Goal: Find specific page/section: Find specific page/section

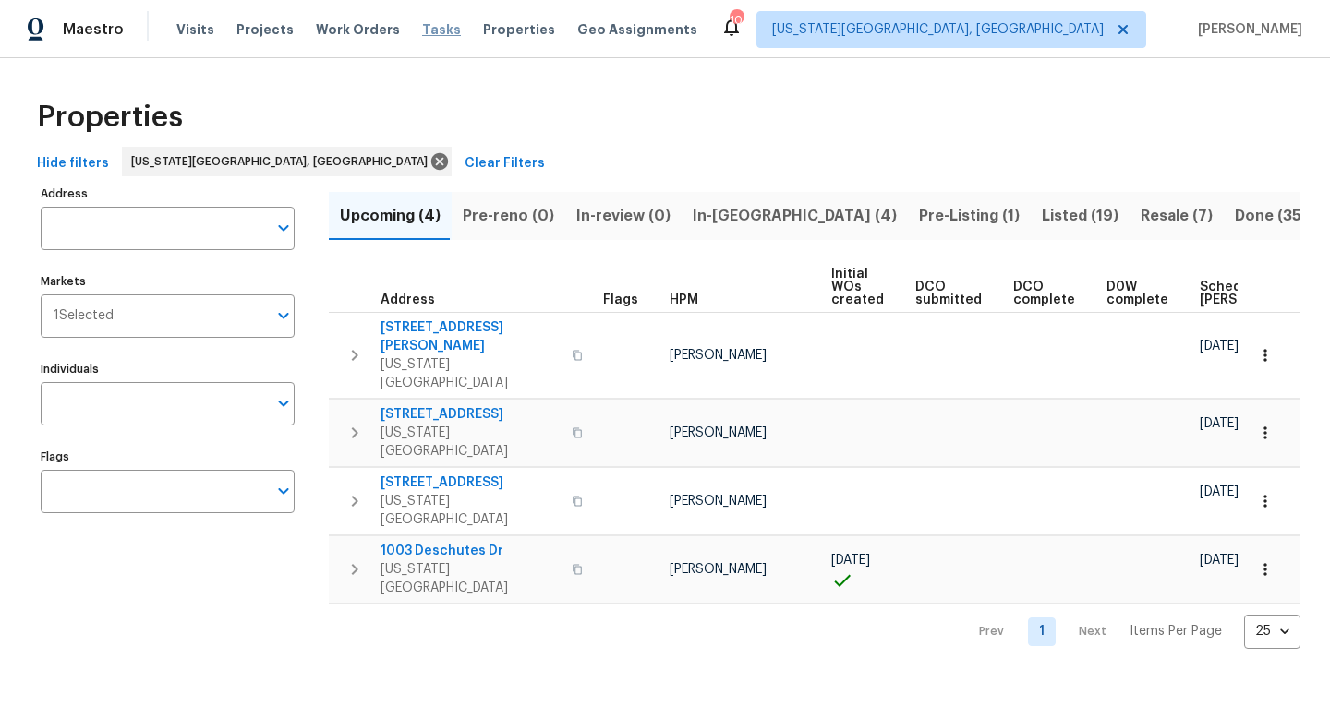
click at [428, 29] on span "Tasks" at bounding box center [441, 29] width 39 height 13
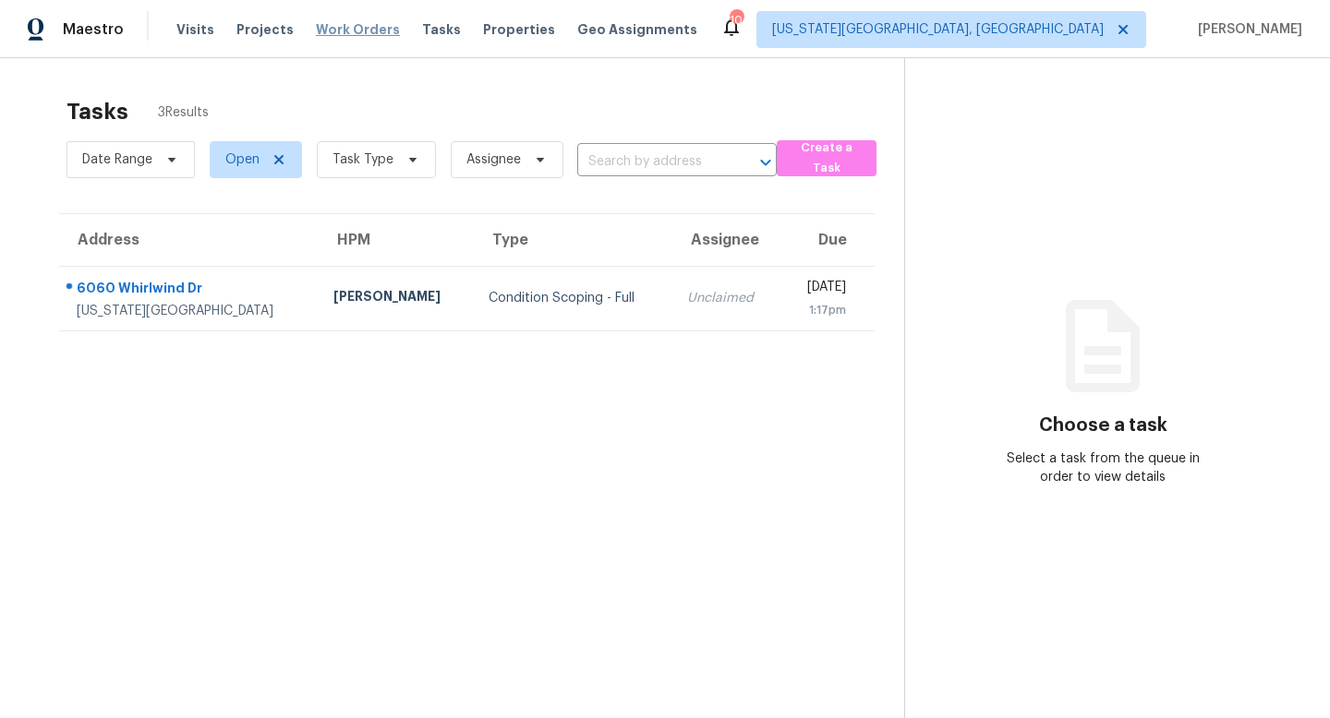
click at [342, 27] on span "Work Orders" at bounding box center [358, 29] width 84 height 18
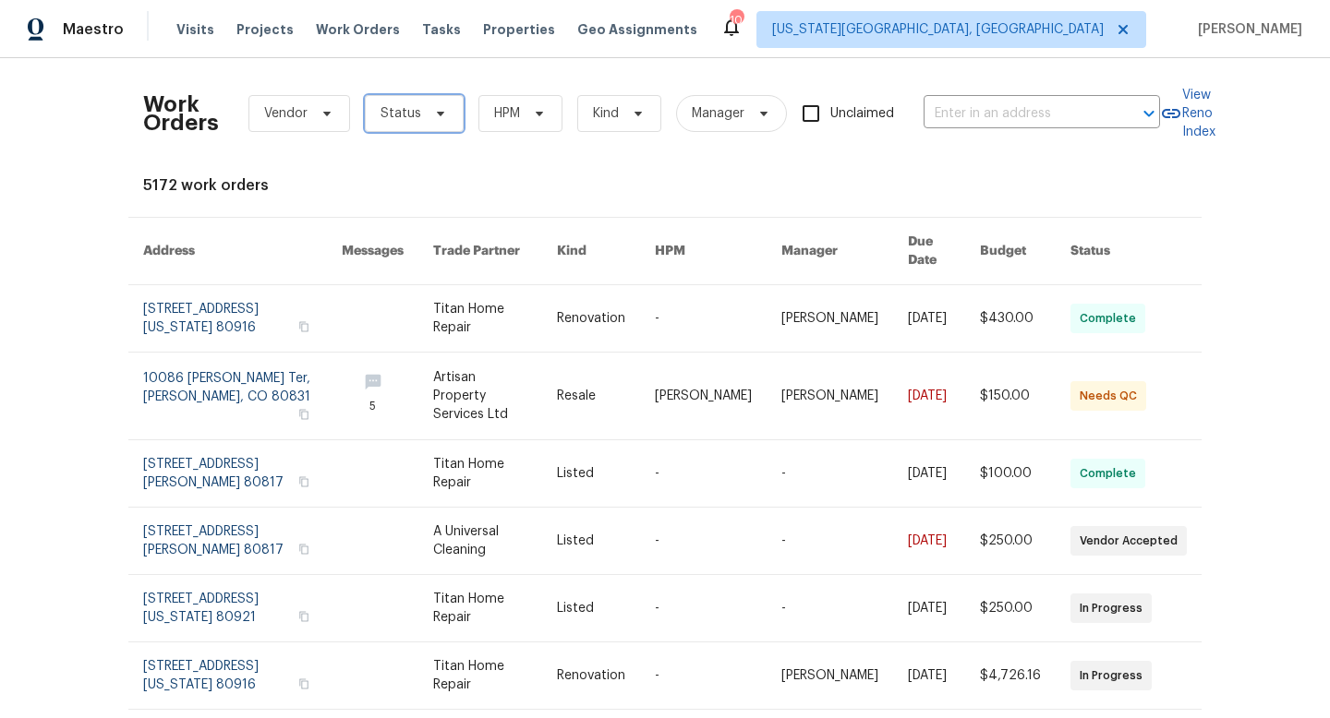
click at [456, 114] on span "Status" at bounding box center [414, 113] width 99 height 37
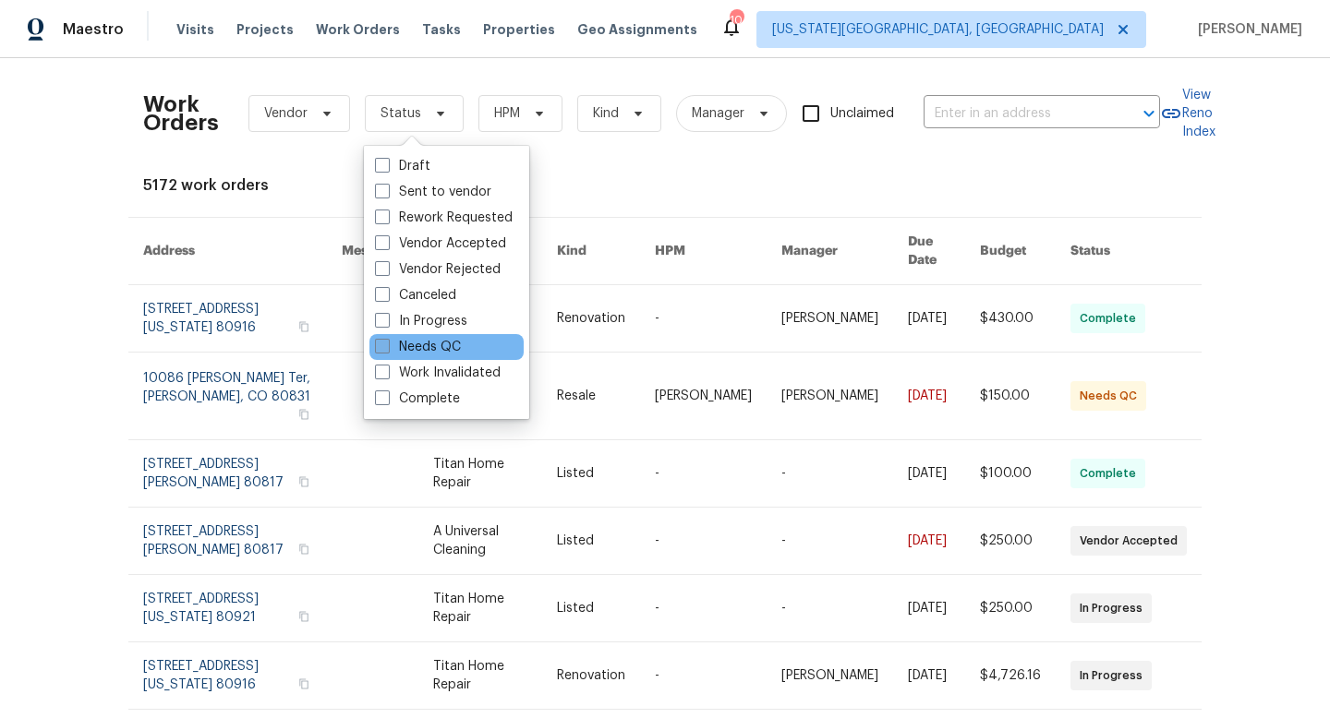
click at [385, 350] on span at bounding box center [382, 346] width 15 height 15
click at [385, 350] on input "Needs QC" at bounding box center [381, 344] width 12 height 12
checkbox input "true"
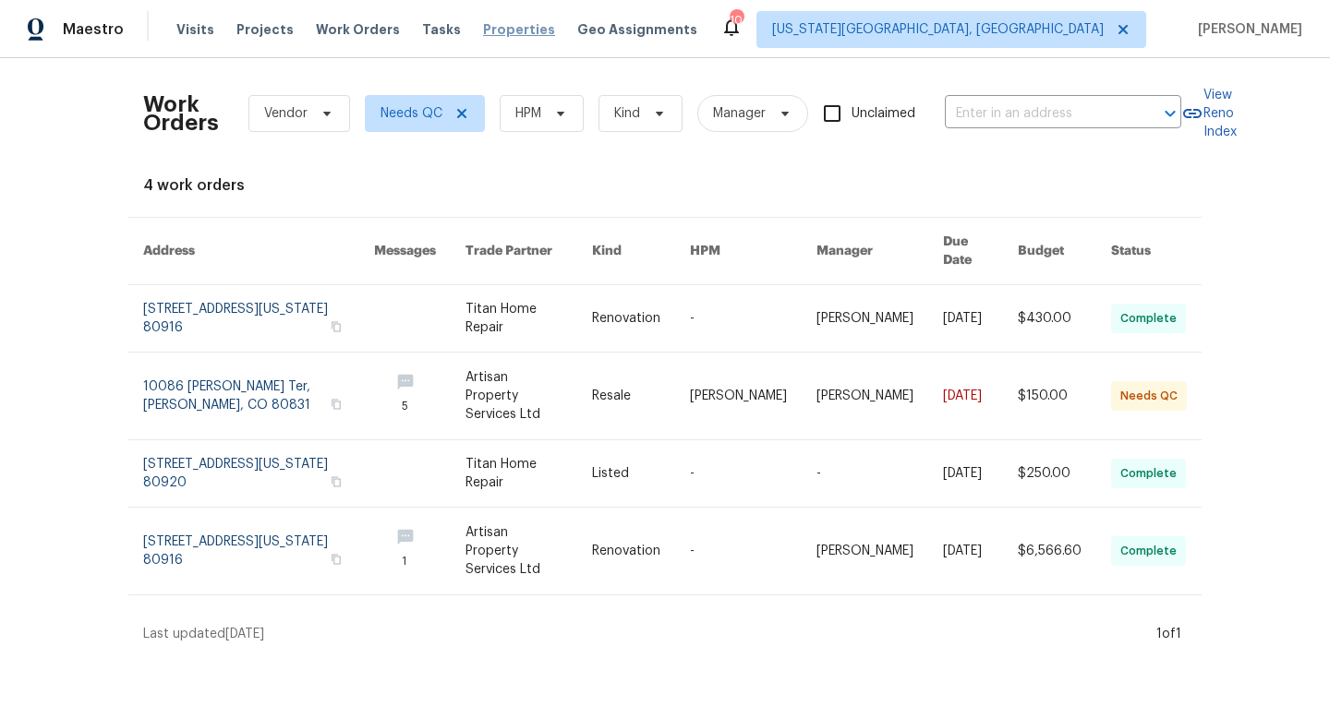
click at [483, 29] on span "Properties" at bounding box center [519, 29] width 72 height 18
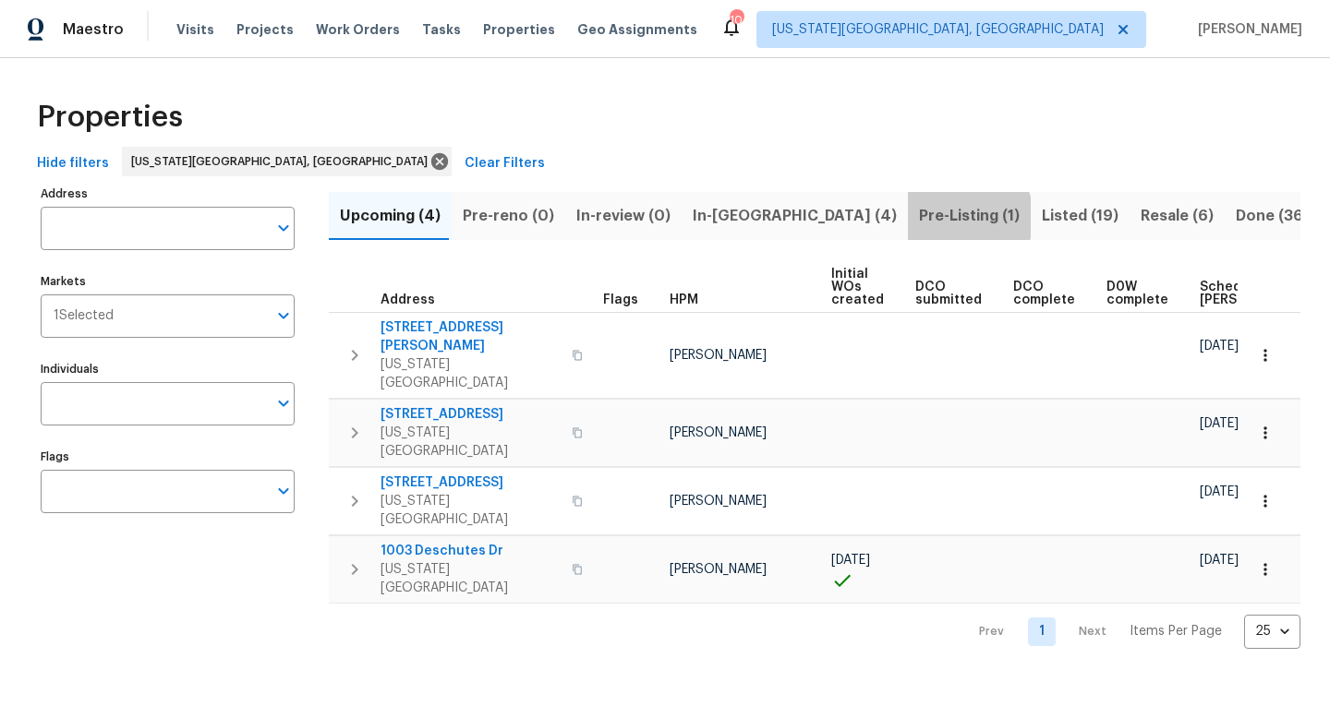
click at [919, 217] on span "Pre-Listing (1)" at bounding box center [969, 216] width 101 height 26
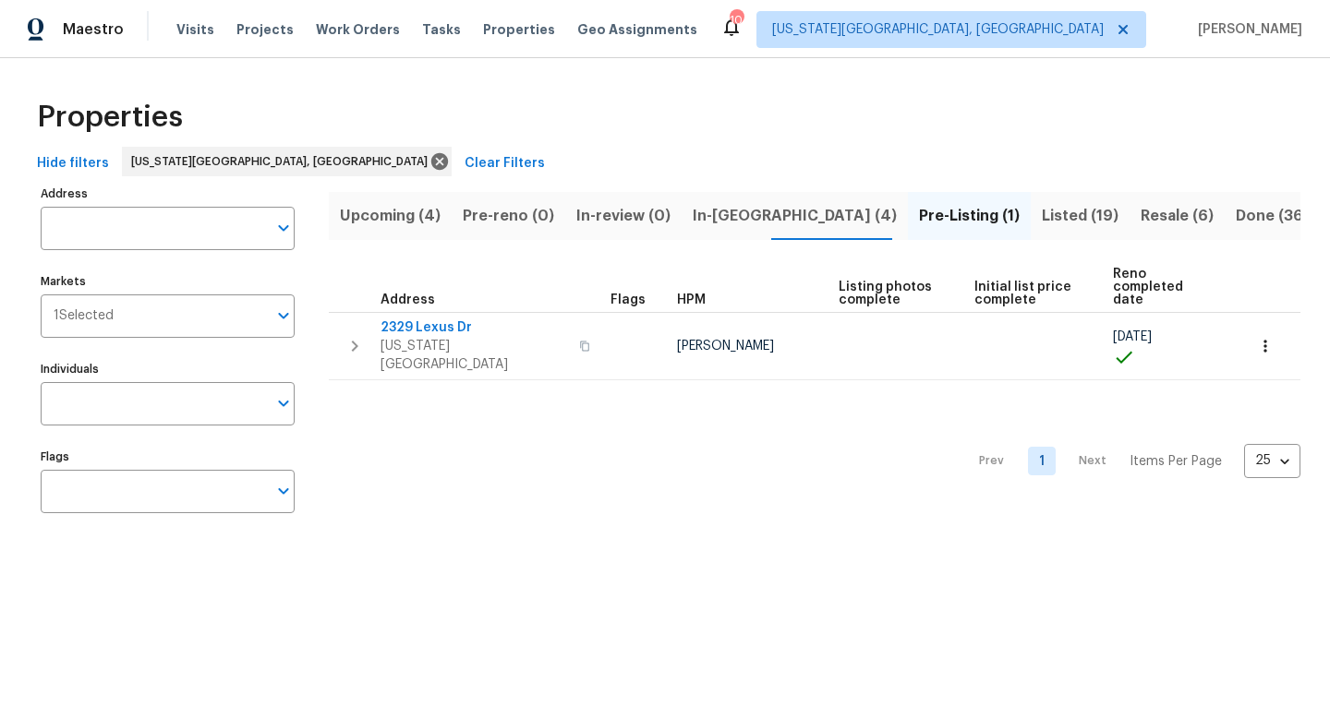
click at [711, 222] on span "In-[GEOGRAPHIC_DATA] (4)" at bounding box center [795, 216] width 204 height 26
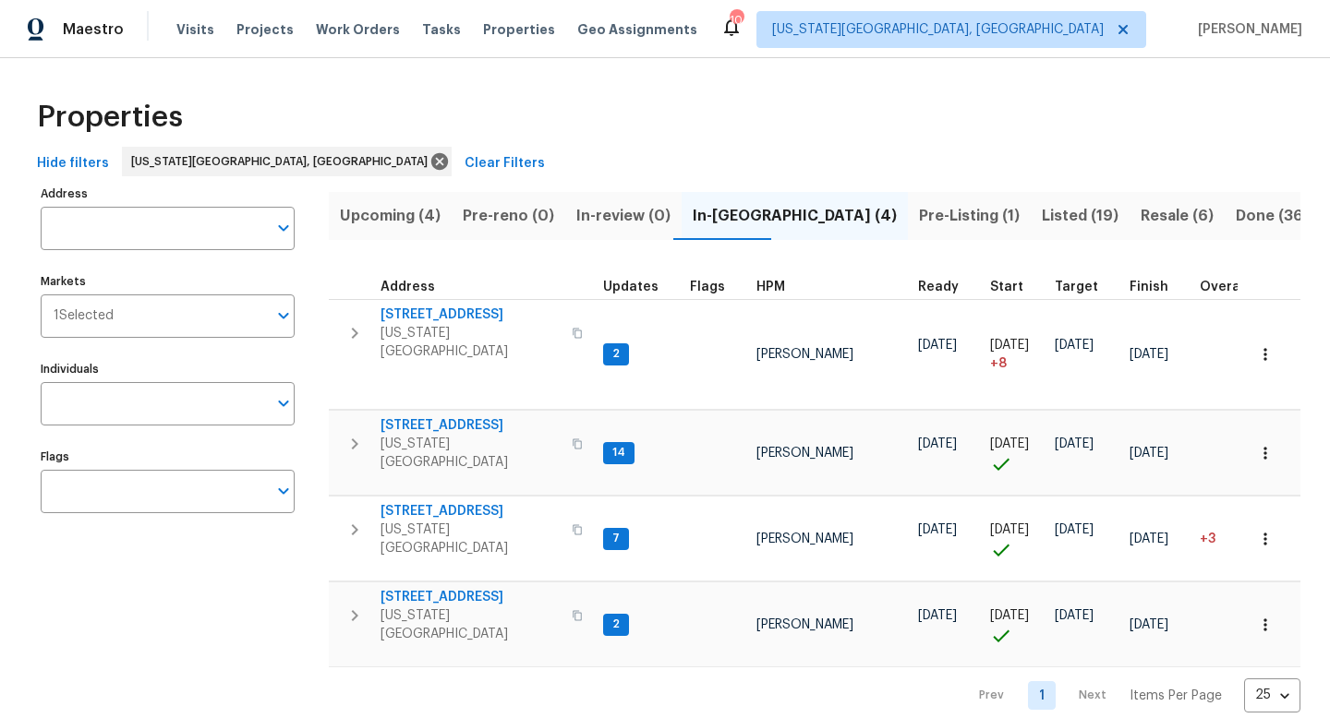
click at [919, 211] on span "Pre-Listing (1)" at bounding box center [969, 216] width 101 height 26
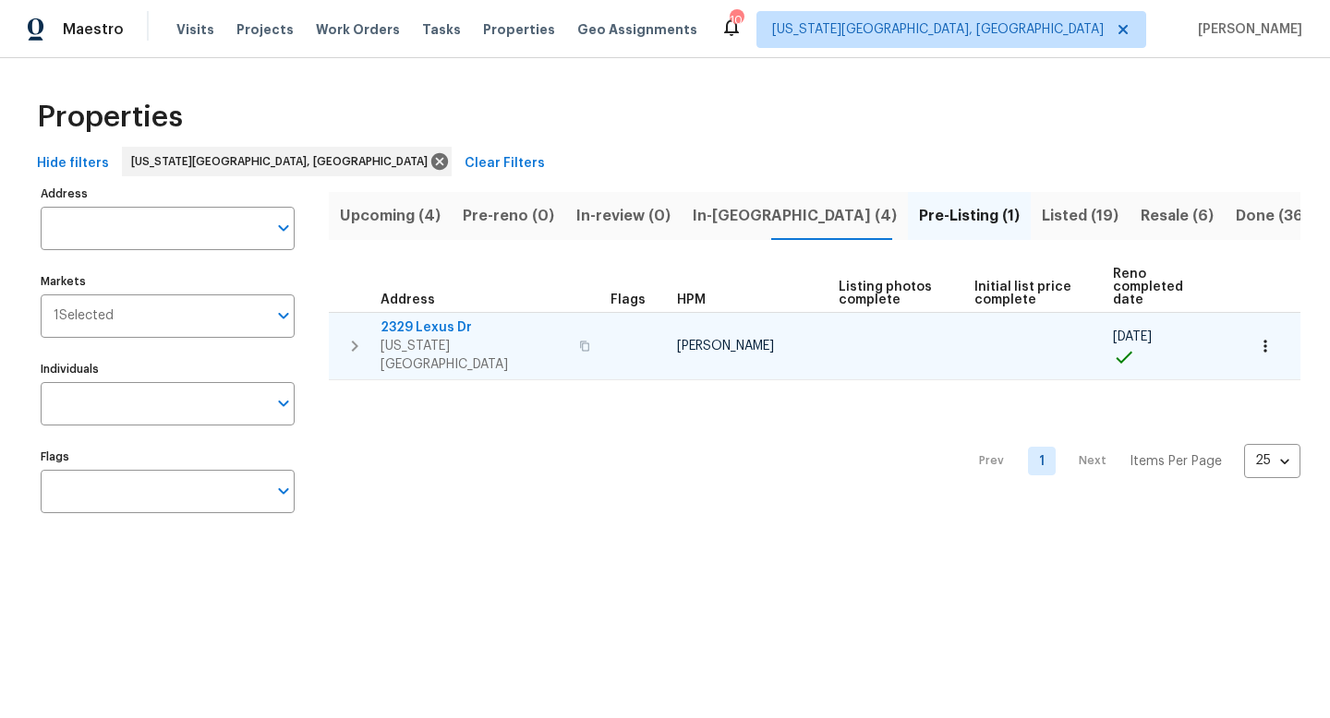
click at [449, 319] on span "2329 Lexus Dr" at bounding box center [473, 328] width 187 height 18
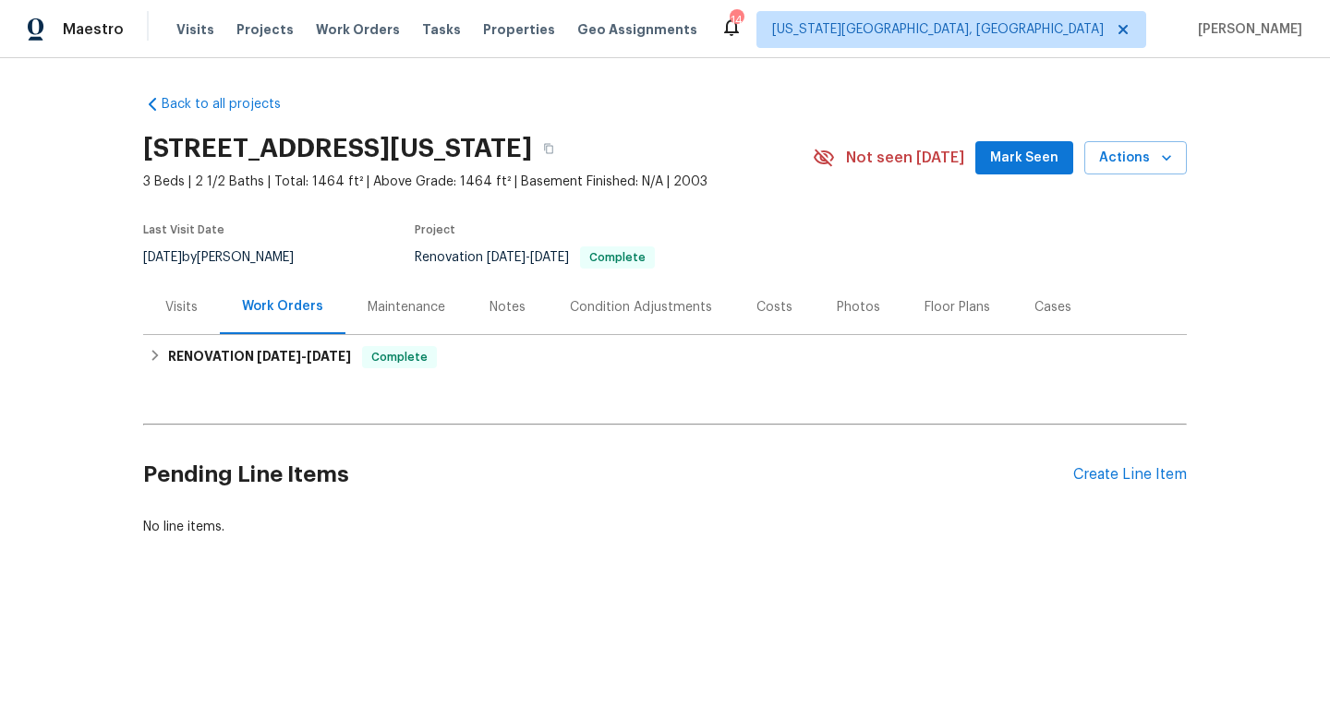
click at [1010, 166] on span "Mark Seen" at bounding box center [1024, 158] width 68 height 23
click at [513, 306] on div "Notes" at bounding box center [507, 307] width 36 height 18
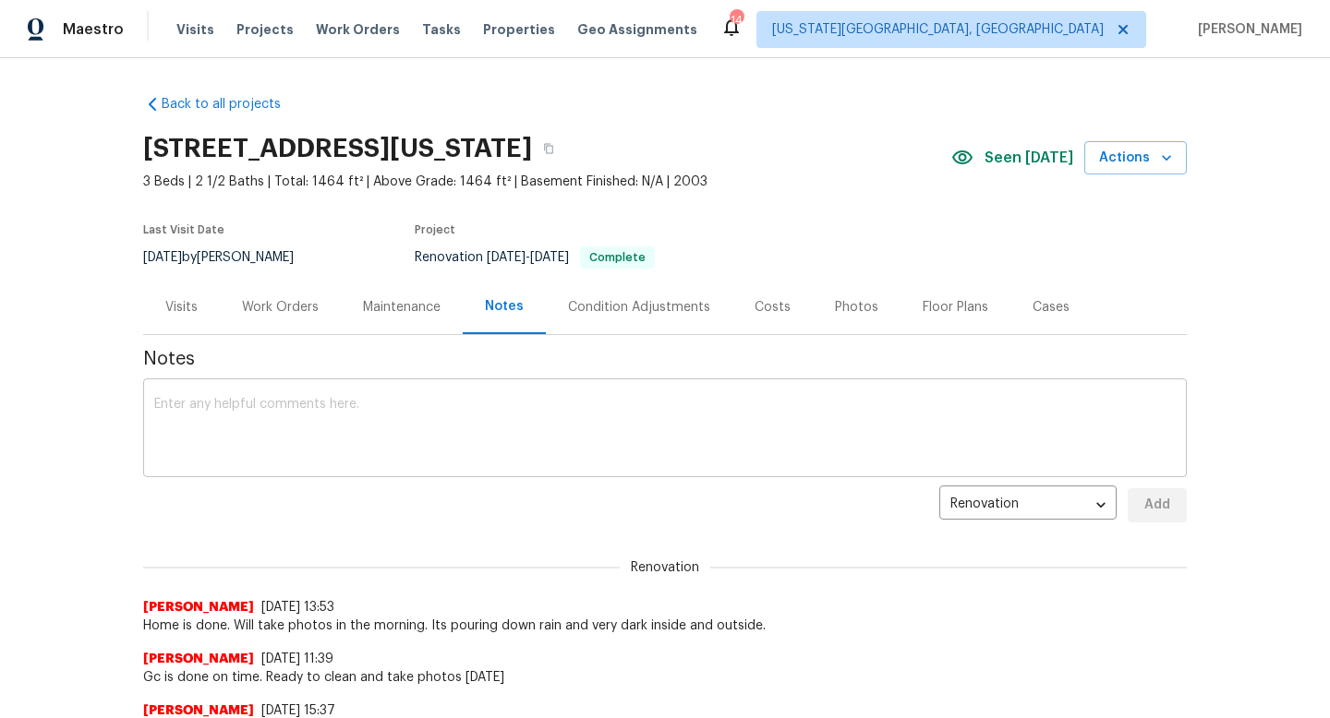
click at [444, 392] on div "x ​" at bounding box center [664, 430] width 1043 height 94
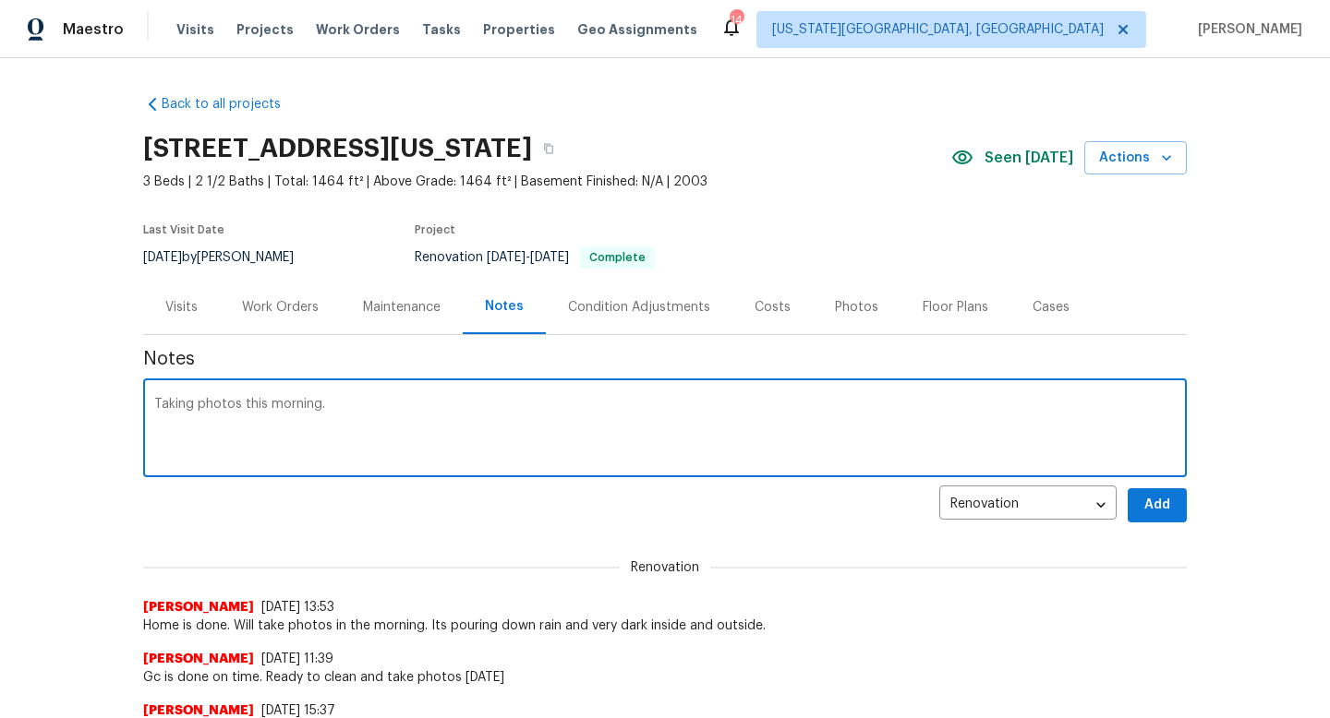
type textarea "Taking photos this morning."
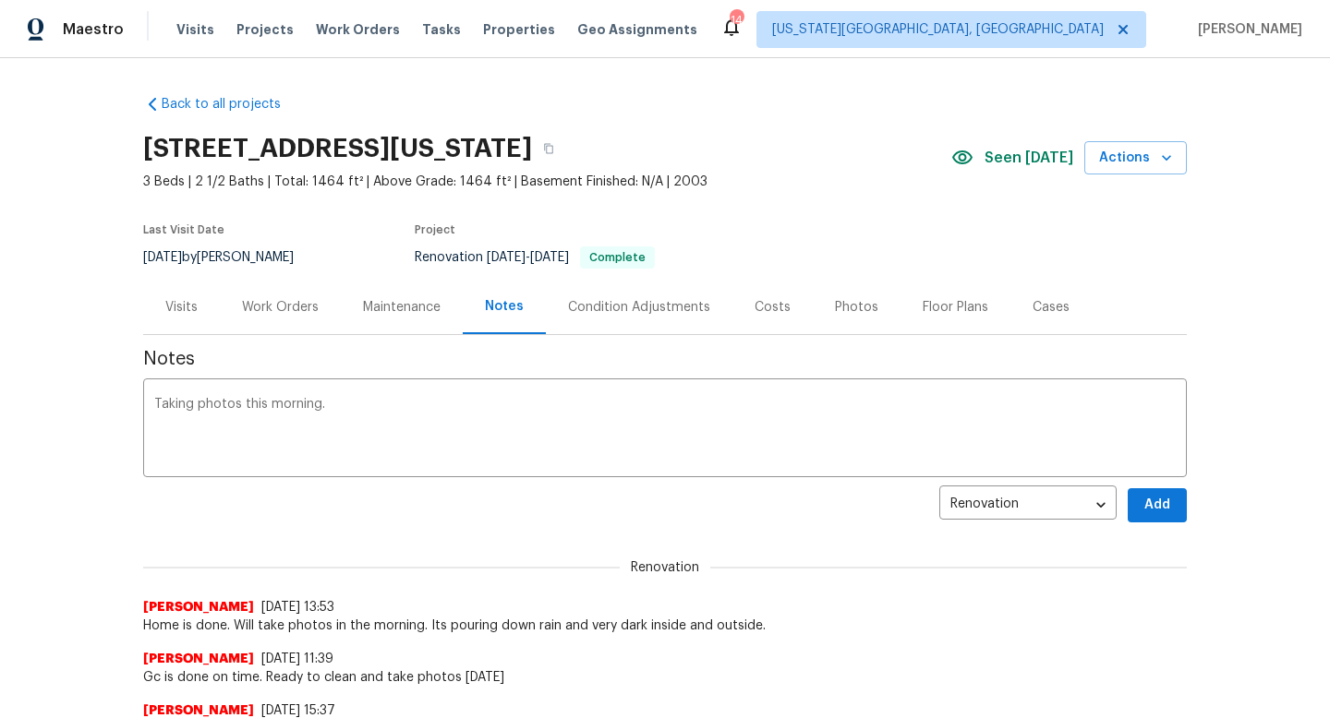
click at [1153, 505] on span "Add" at bounding box center [1157, 505] width 30 height 23
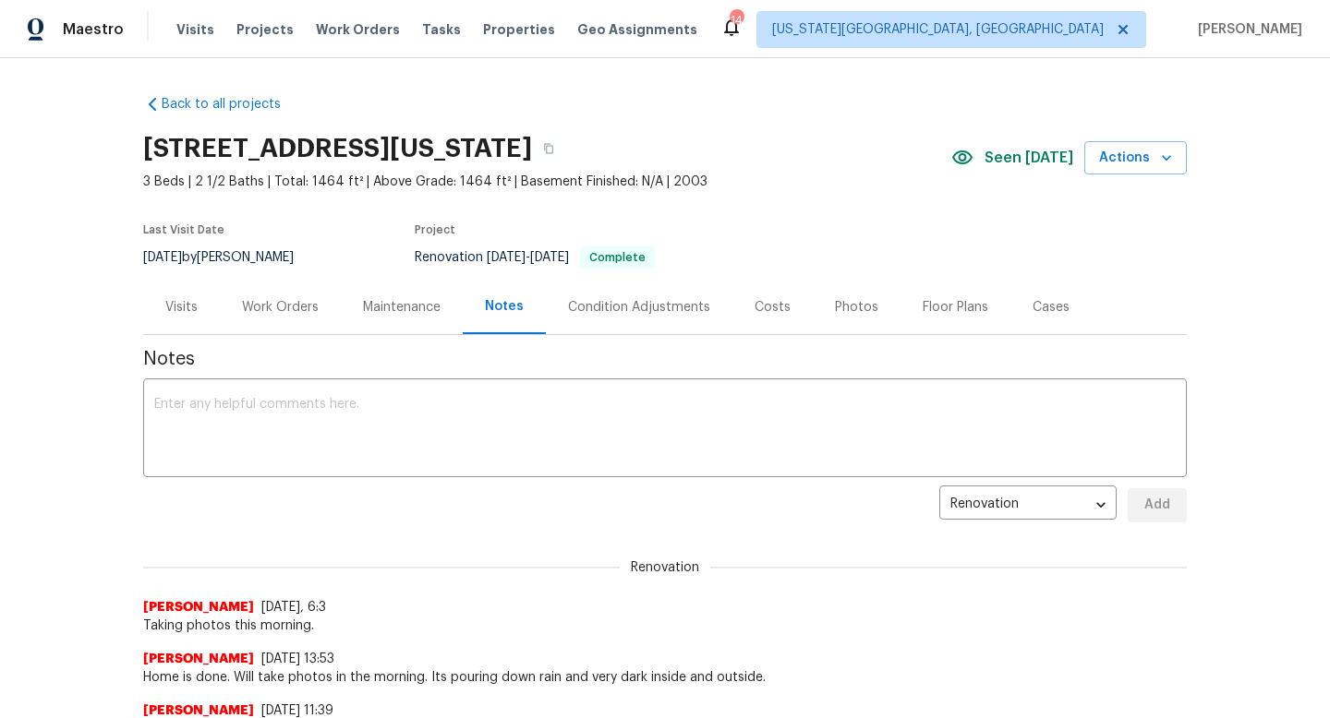
click at [934, 310] on div "Floor Plans" at bounding box center [955, 307] width 66 height 18
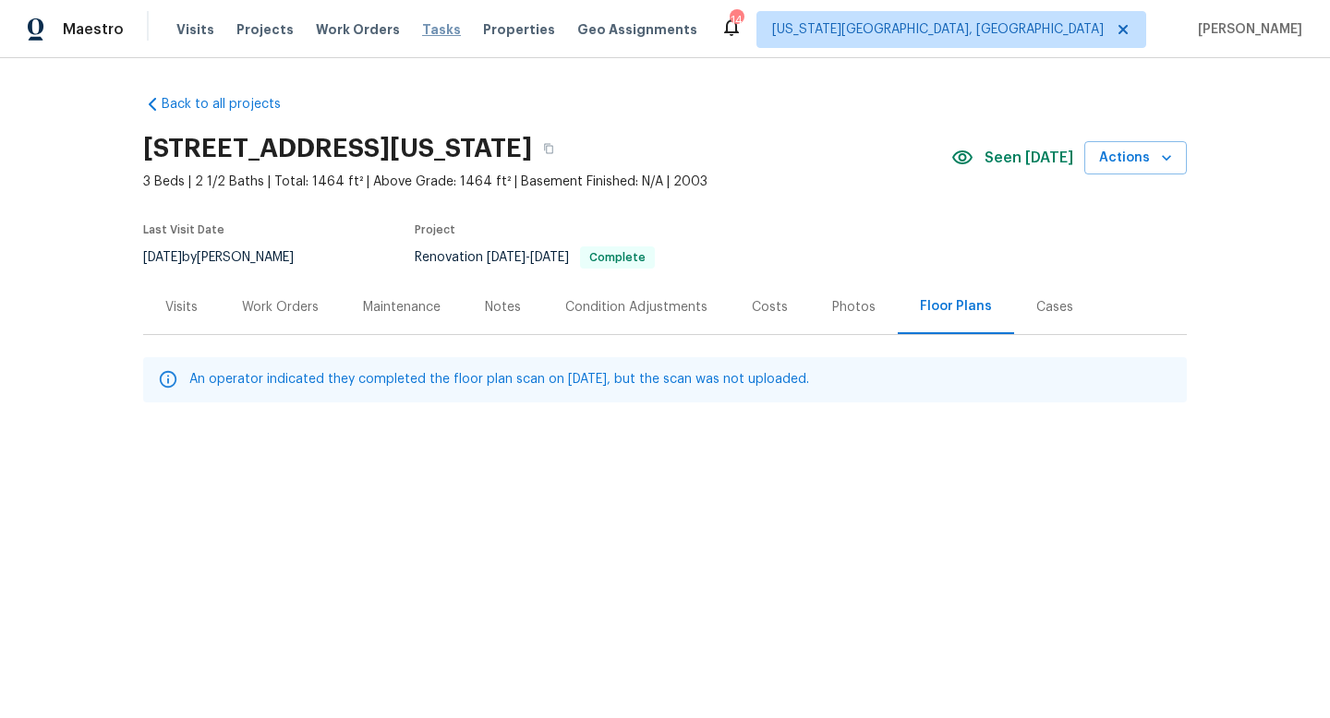
click at [426, 27] on span "Tasks" at bounding box center [441, 29] width 39 height 13
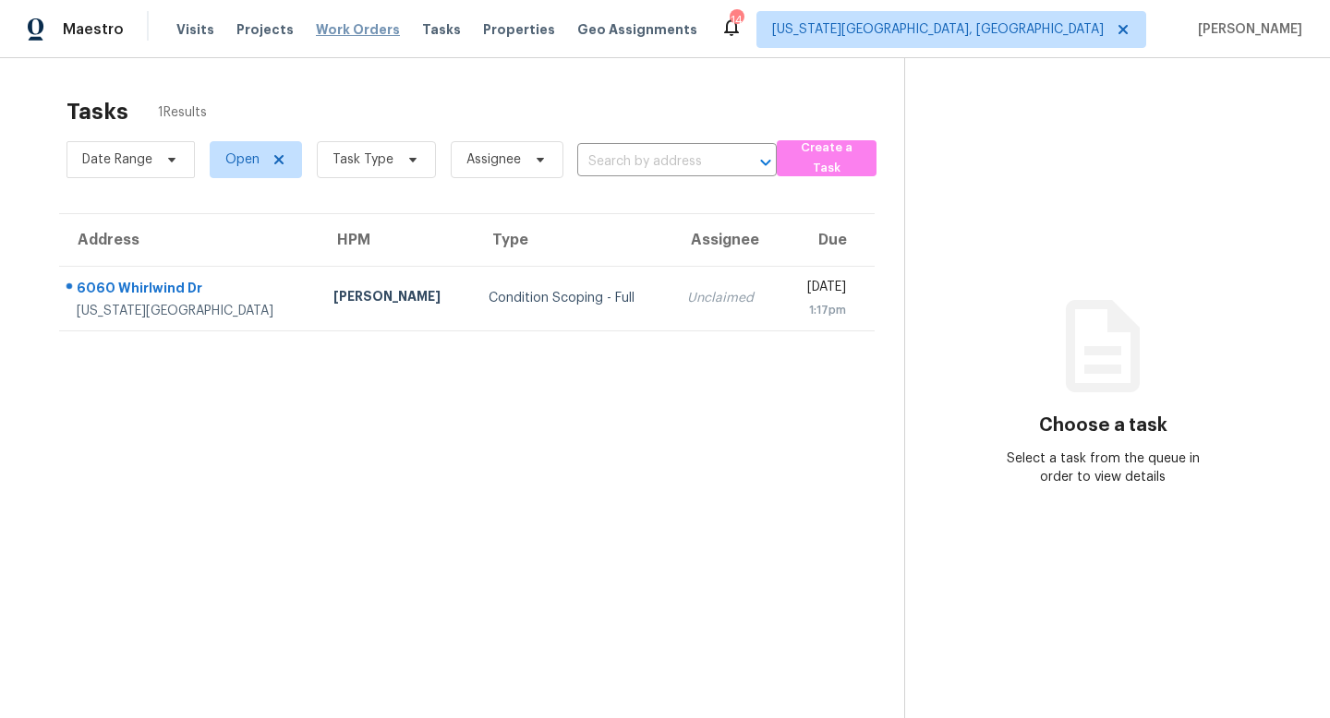
click at [339, 34] on span "Work Orders" at bounding box center [358, 29] width 84 height 18
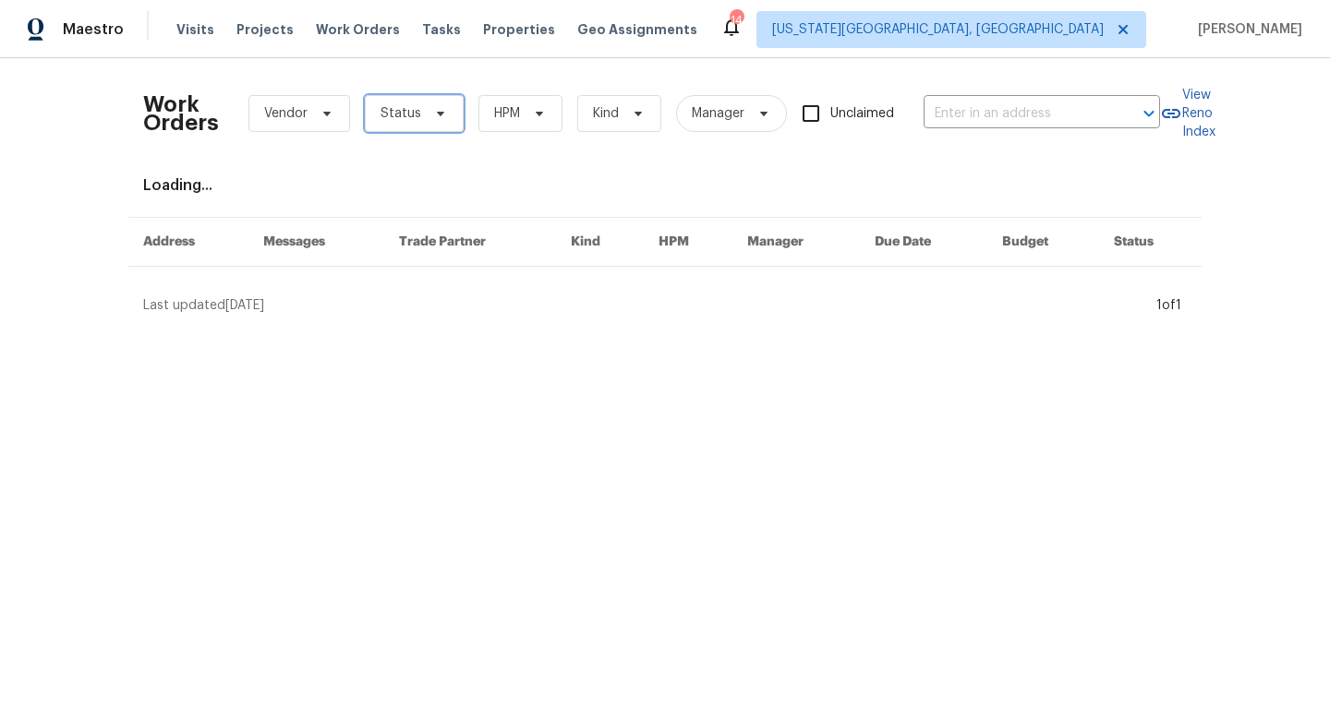
click at [392, 112] on span "Status" at bounding box center [400, 113] width 41 height 18
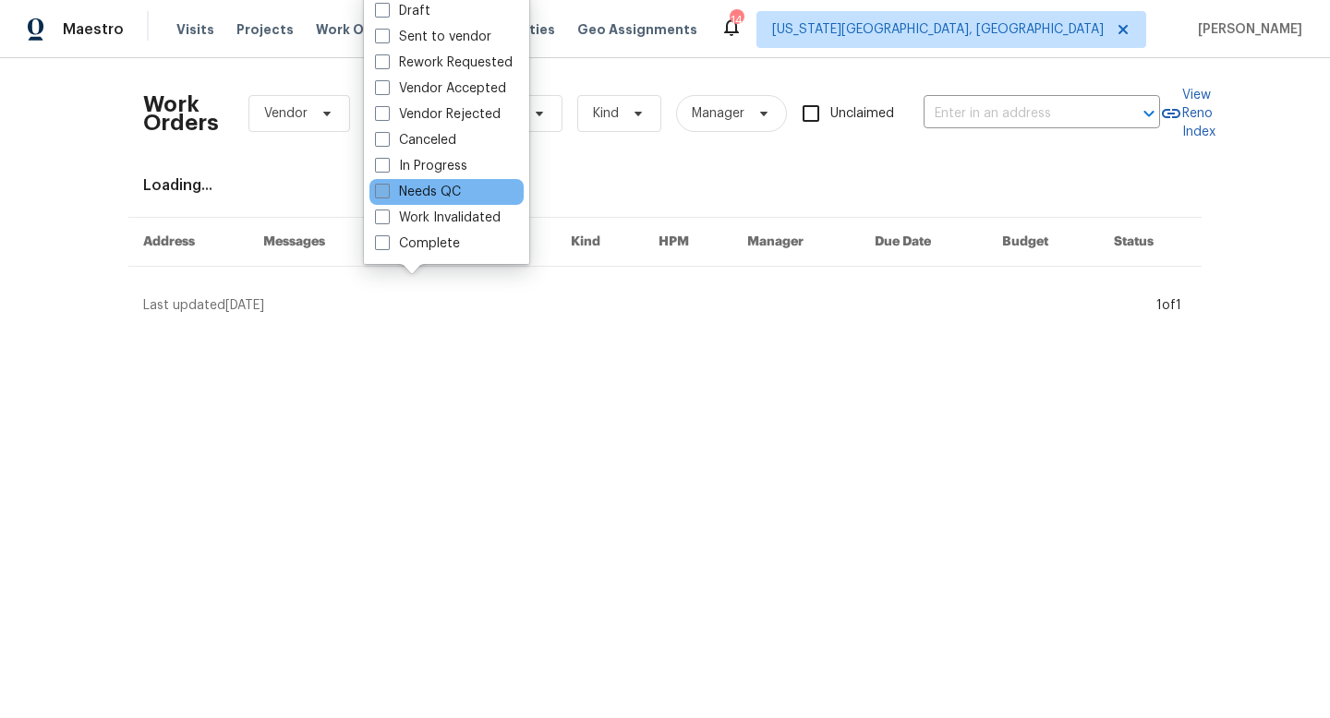
click at [383, 186] on span at bounding box center [382, 191] width 15 height 15
click at [383, 186] on input "Needs QC" at bounding box center [381, 189] width 12 height 12
checkbox input "true"
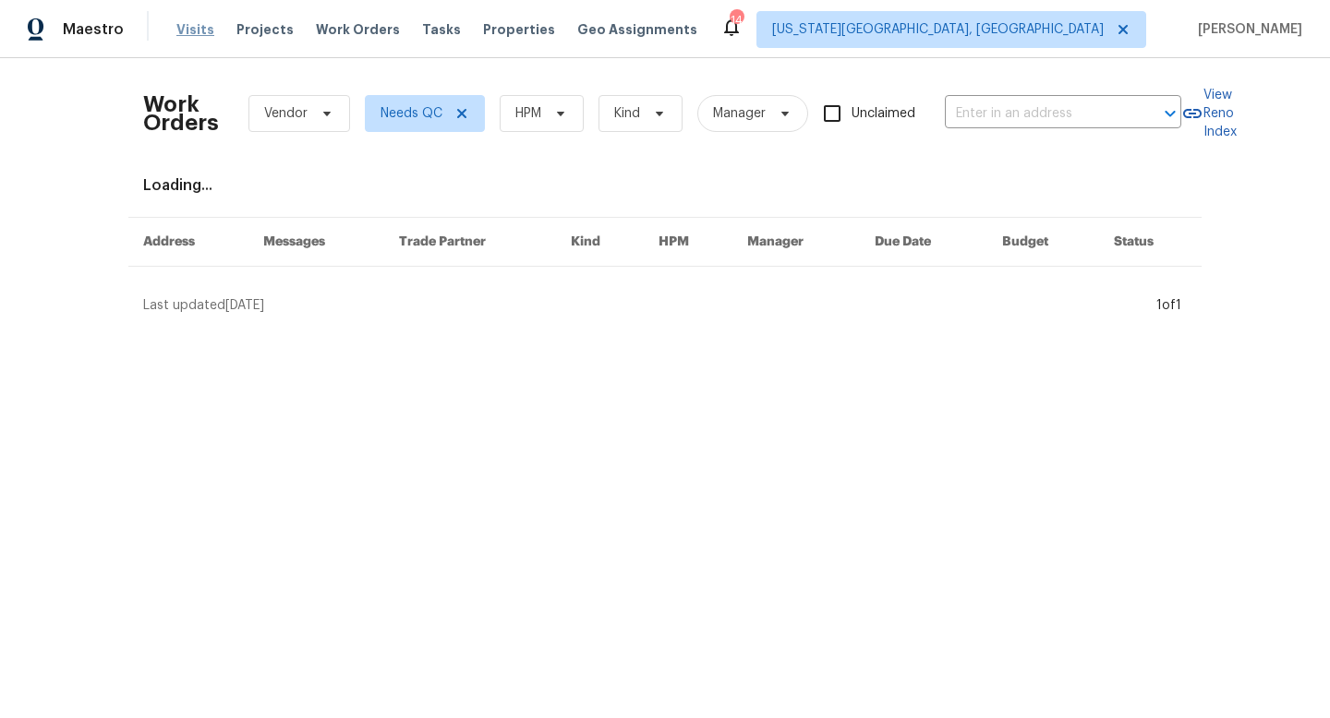
click at [191, 27] on span "Visits" at bounding box center [195, 29] width 38 height 18
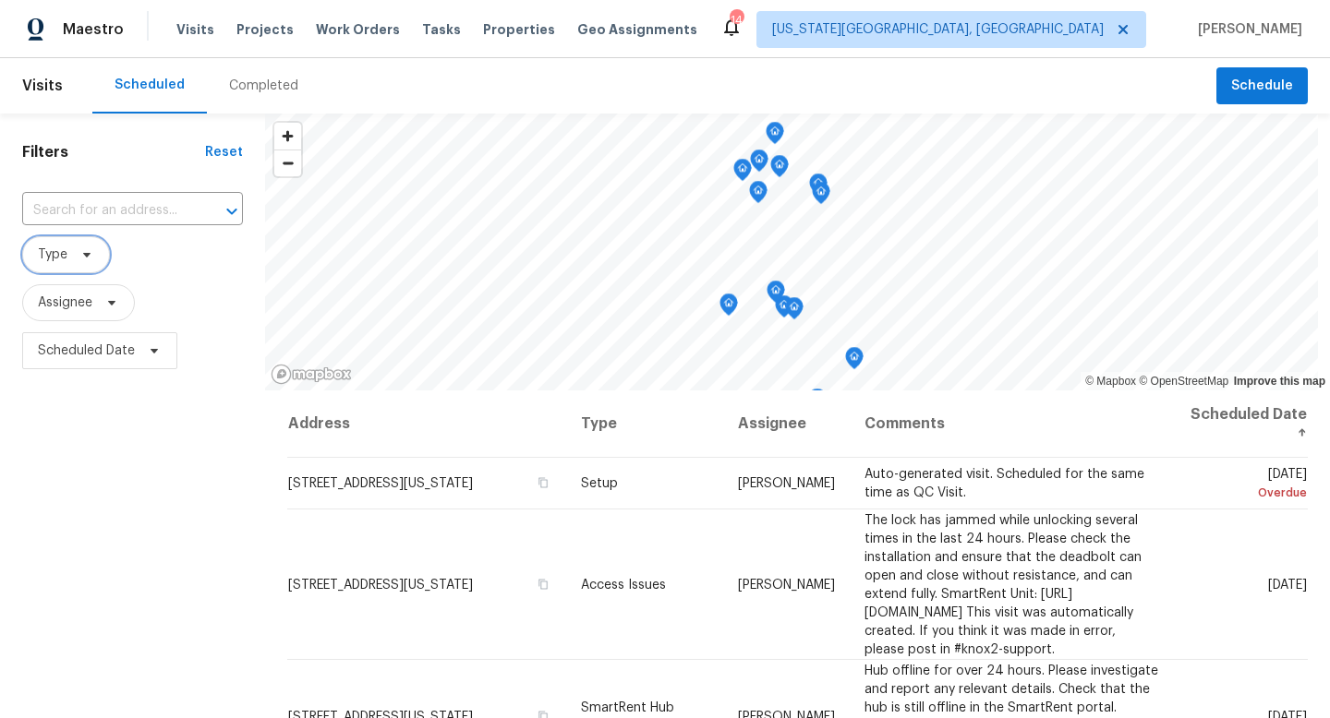
click at [90, 250] on icon at bounding box center [86, 254] width 15 height 15
click at [506, 30] on span "Properties" at bounding box center [519, 29] width 72 height 18
